Goal: Information Seeking & Learning: Learn about a topic

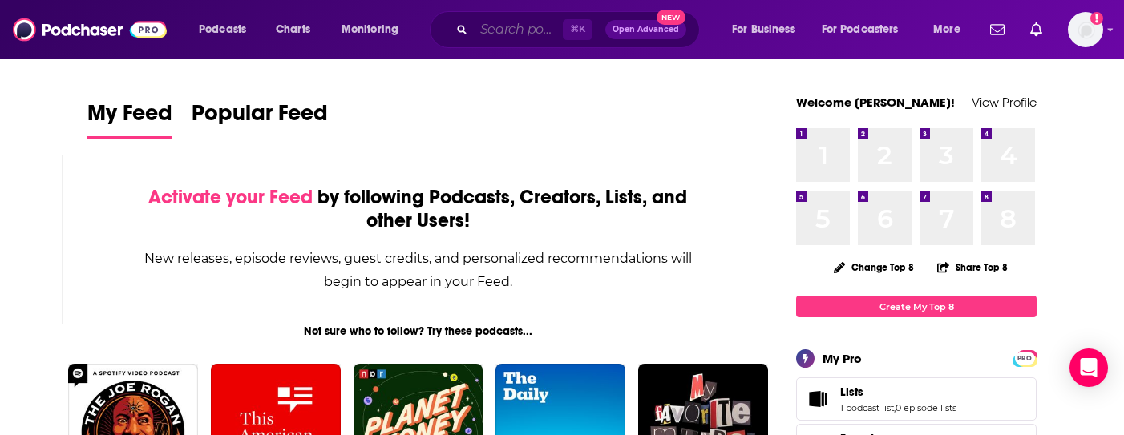
click at [520, 34] on input "Search podcasts, credits, & more..." at bounding box center [518, 30] width 89 height 26
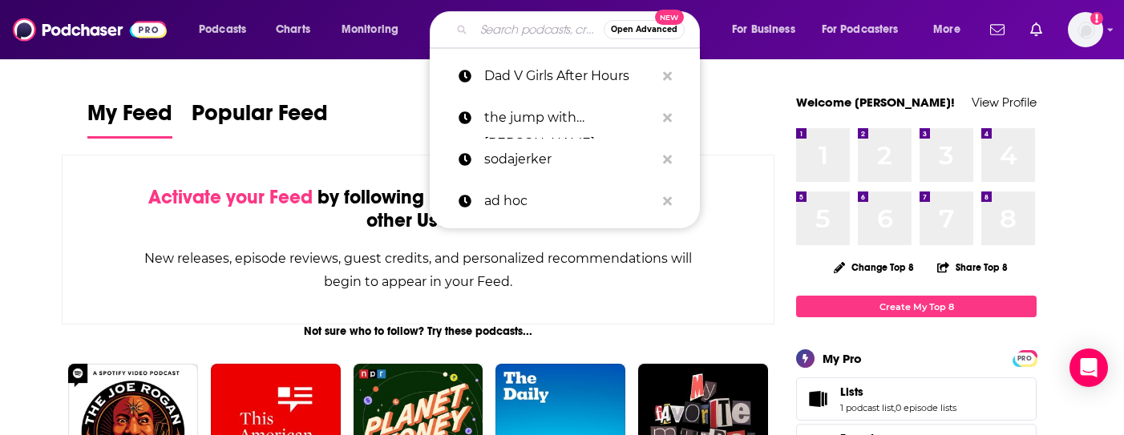
paste input "I Never Liked You"
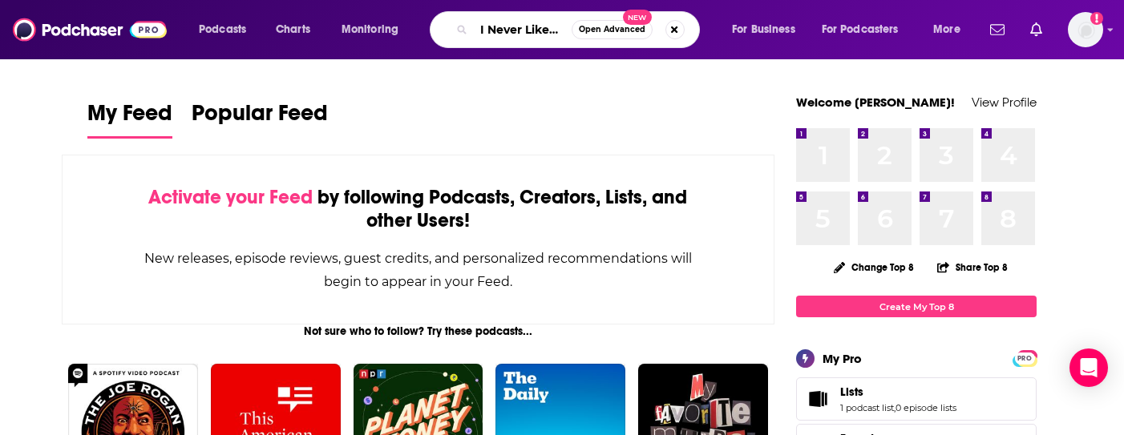
scroll to position [0, 18]
type input "I Never Liked You"
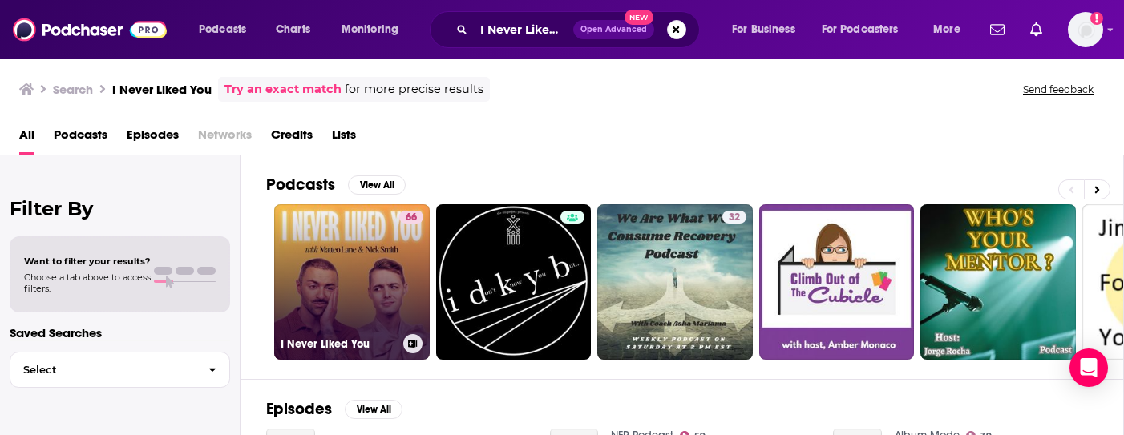
click at [344, 237] on link "66 I Never Liked You" at bounding box center [352, 282] width 156 height 156
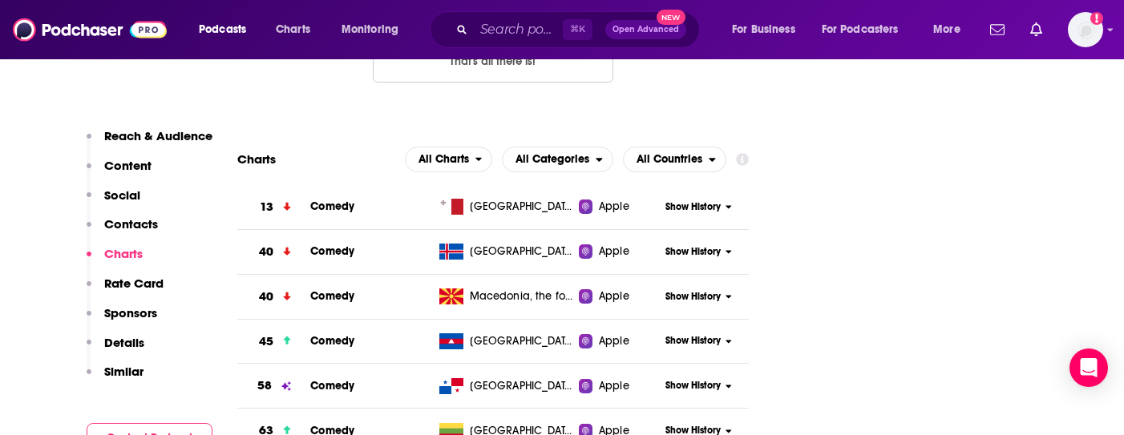
scroll to position [1709, 0]
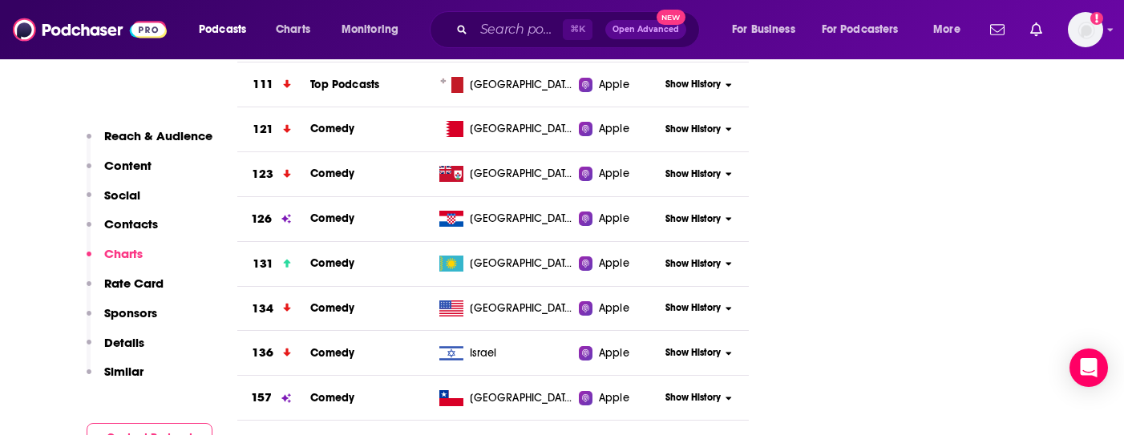
scroll to position [2458, 0]
click at [702, 301] on span "Show History" at bounding box center [692, 308] width 55 height 14
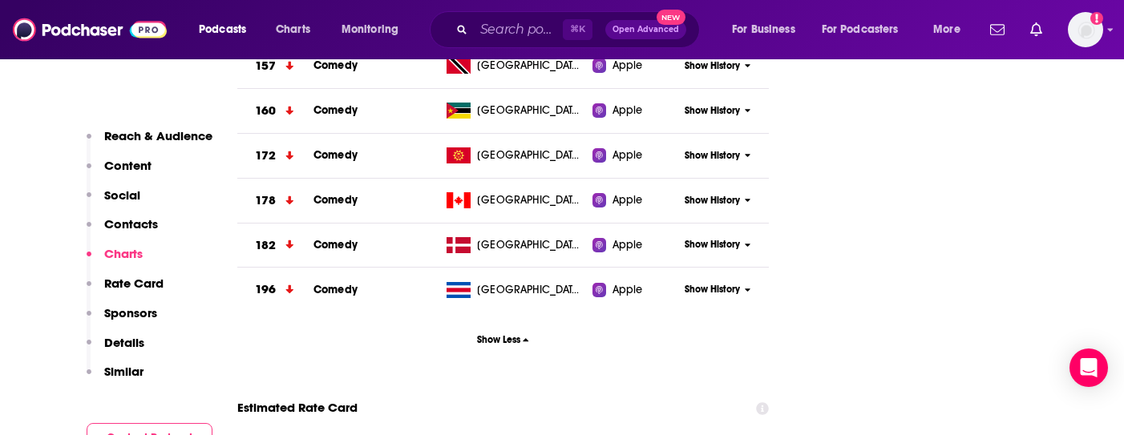
scroll to position [3109, 0]
